Goal: Find specific page/section: Find specific page/section

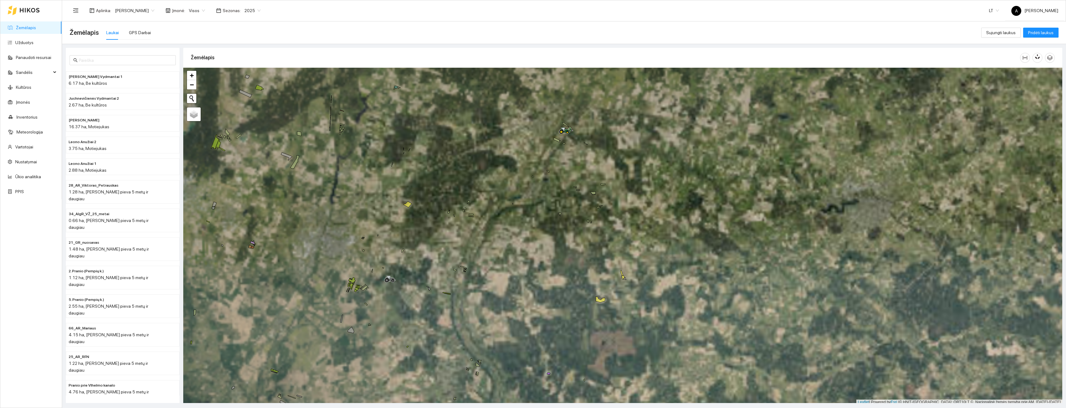
scroll to position [2, 0]
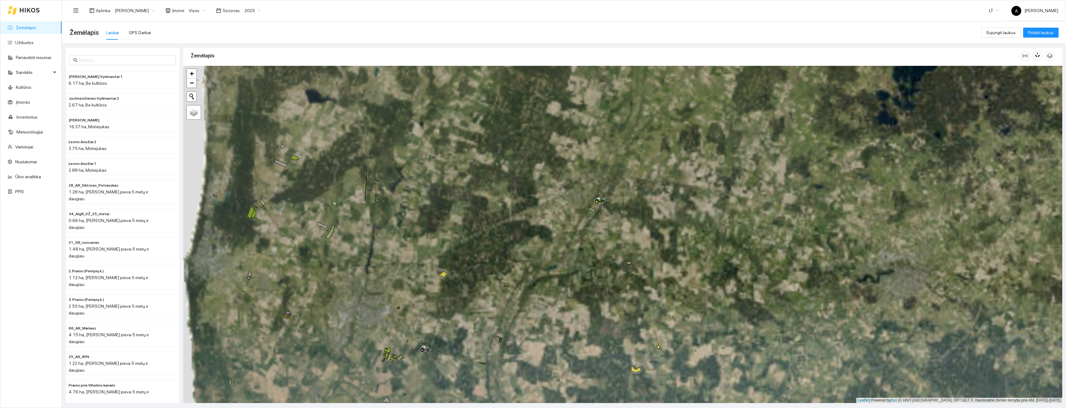
drag, startPoint x: 568, startPoint y: 182, endPoint x: 603, endPoint y: 245, distance: 72.1
click at [604, 248] on div "+ − Nieko nerasta. Bandykite dar kartą. Žemėlapis Palydovas Leaflet | Powered b…" at bounding box center [622, 234] width 879 height 337
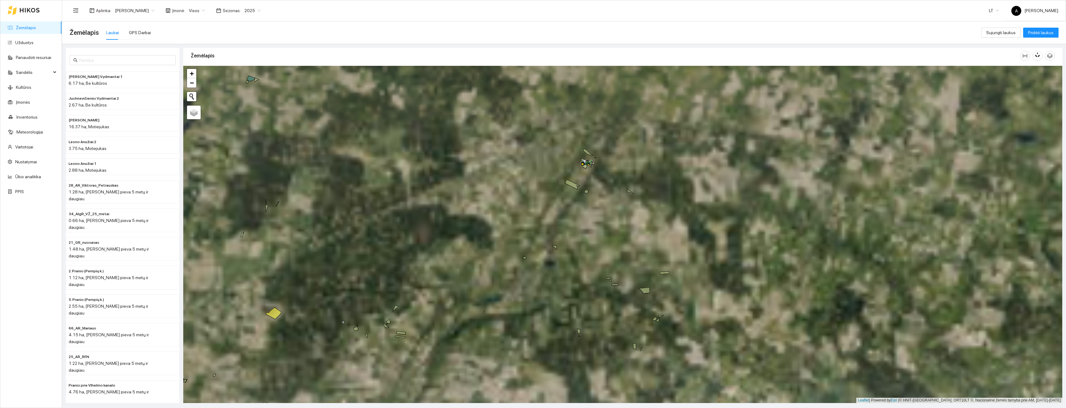
drag, startPoint x: 584, startPoint y: 181, endPoint x: 623, endPoint y: 252, distance: 81.3
click at [623, 253] on div "+ − Nieko nerasta. Bandykite dar kartą. Žemėlapis Palydovas Leaflet | Powered b…" at bounding box center [622, 234] width 879 height 337
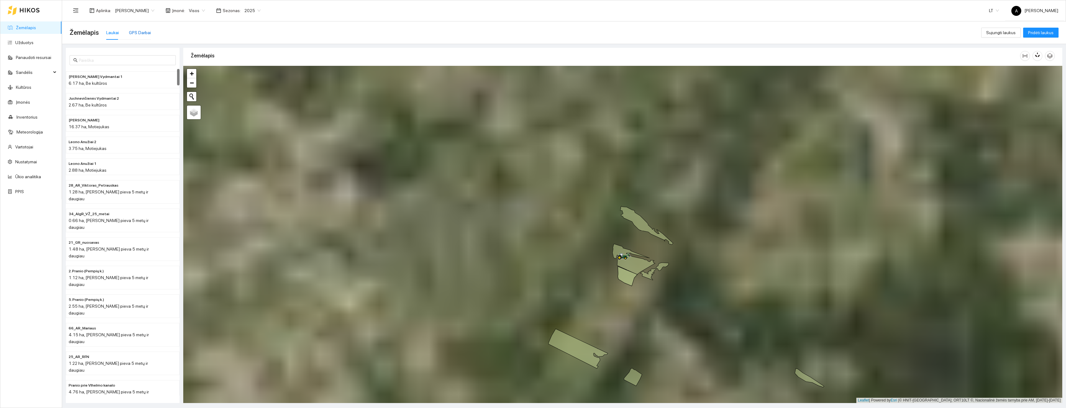
click at [129, 32] on div "GPS Darbai" at bounding box center [140, 32] width 22 height 7
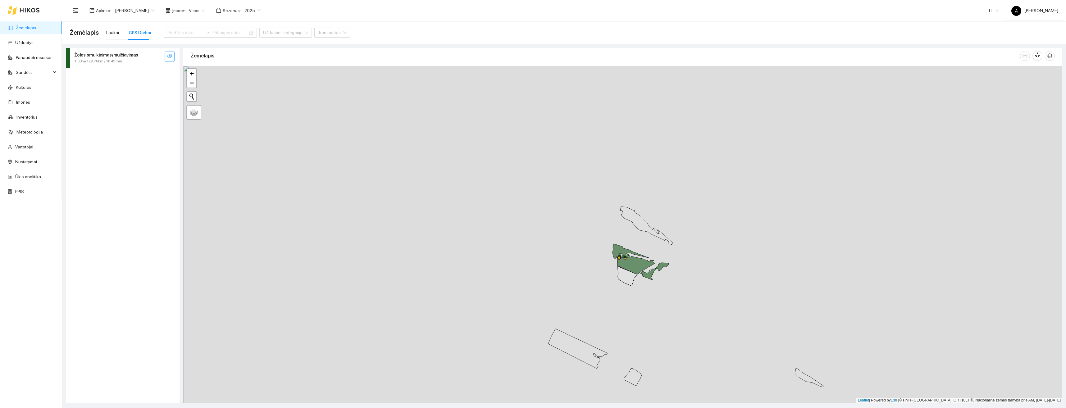
click at [169, 57] on icon "eye-invisible" at bounding box center [169, 56] width 5 height 5
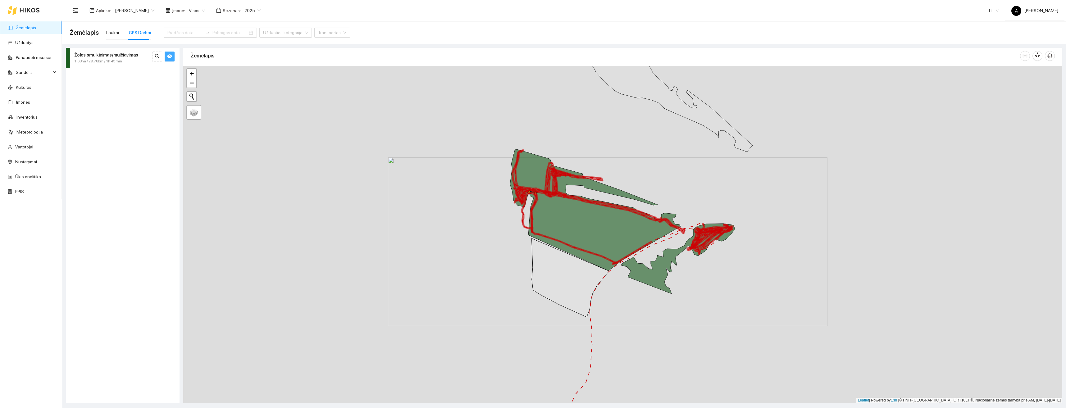
click at [170, 57] on icon "eye" at bounding box center [169, 57] width 5 height 4
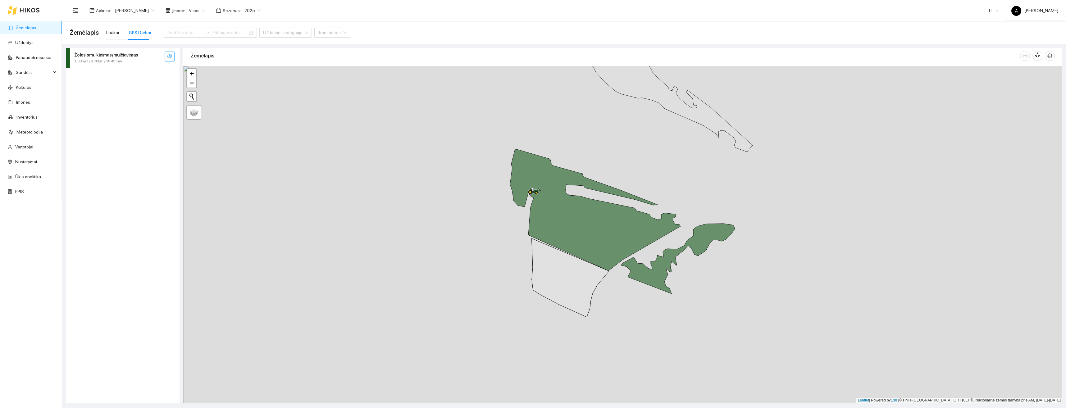
click at [165, 58] on button "button" at bounding box center [170, 57] width 10 height 10
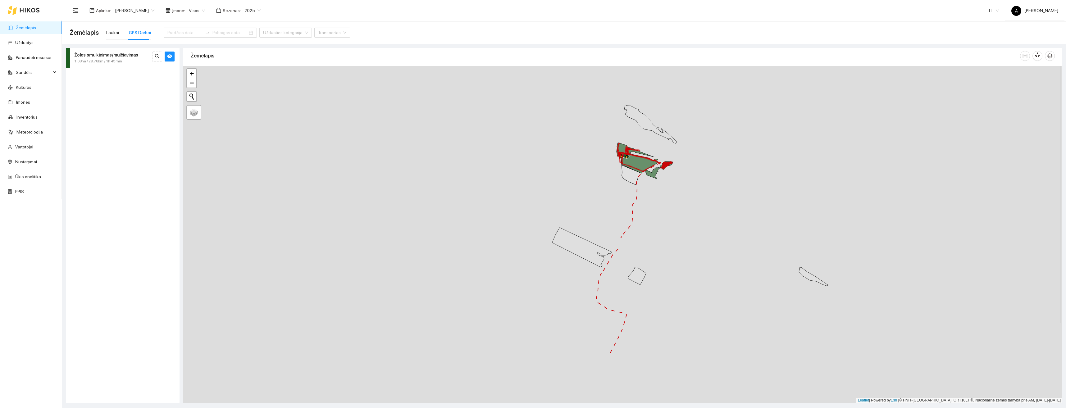
drag, startPoint x: 662, startPoint y: 303, endPoint x: 659, endPoint y: 203, distance: 100.3
click at [659, 212] on div "+ − Nieko nerasta. Bandykite dar kartą. Žemėlapis Palydovas Leaflet | Powered b…" at bounding box center [622, 234] width 879 height 337
drag, startPoint x: 516, startPoint y: 294, endPoint x: 538, endPoint y: 101, distance: 194.7
click at [538, 101] on div "+ − Nieko nerasta. Bandykite dar kartą. Žemėlapis Palydovas Leaflet | Powered b…" at bounding box center [622, 234] width 879 height 337
click at [192, 111] on input "Žemėlapis" at bounding box center [191, 110] width 4 height 4
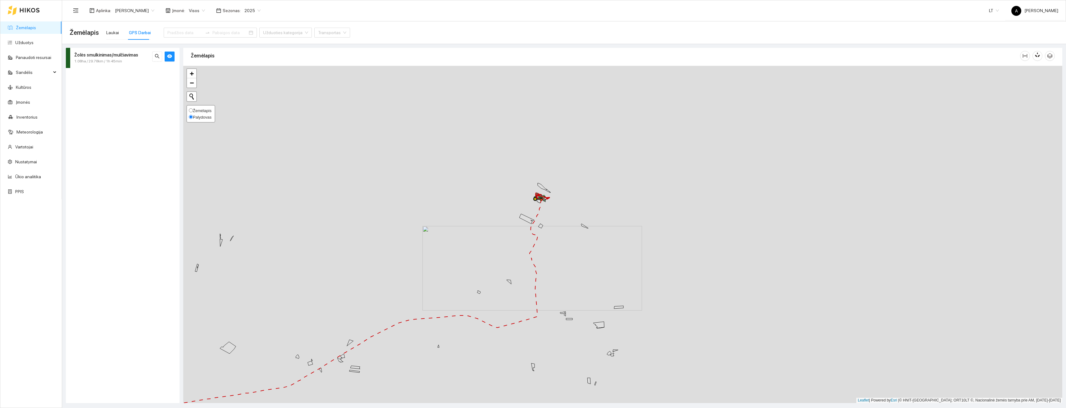
radio input "true"
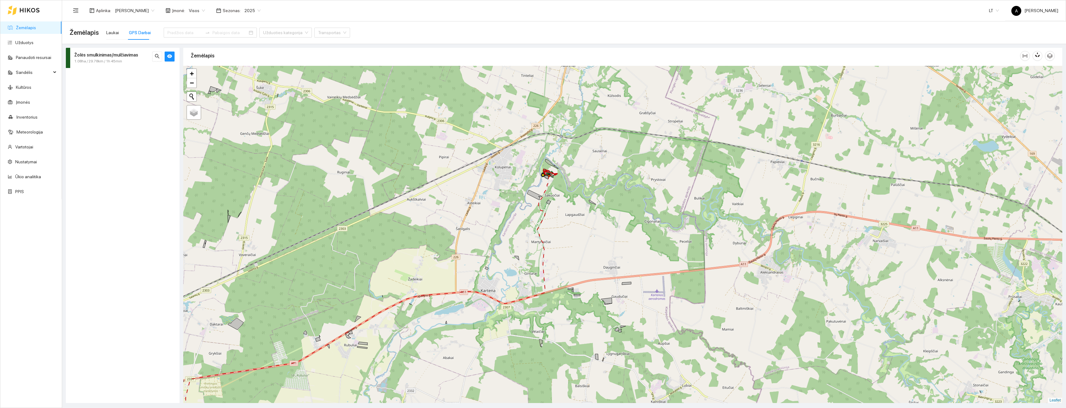
drag, startPoint x: 512, startPoint y: 334, endPoint x: 557, endPoint y: 191, distance: 150.4
click at [557, 191] on div "+ − Nieko nerasta. Bandykite dar kartą. Žemėlapis Palydovas Leaflet" at bounding box center [622, 234] width 879 height 337
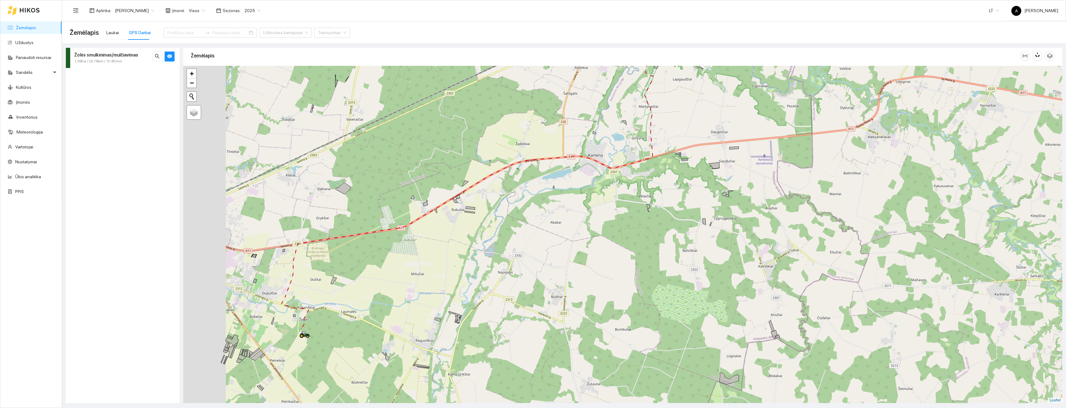
drag, startPoint x: 246, startPoint y: 333, endPoint x: 454, endPoint y: 321, distance: 209.0
click at [454, 321] on div "Steyr 6145 Profi | T1423D Pašarų smulkintuvas Maschio Tornado 310 Greitis: 0 KM…" at bounding box center [622, 234] width 879 height 337
